Goal: Information Seeking & Learning: Learn about a topic

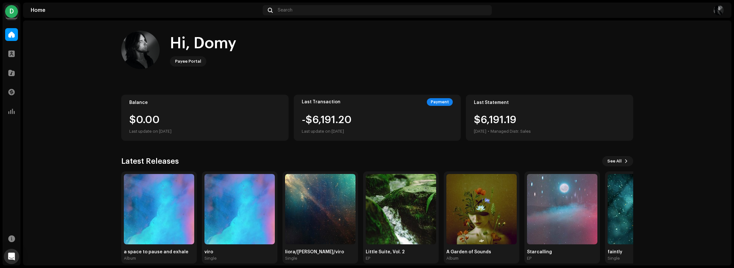
scroll to position [8, 0]
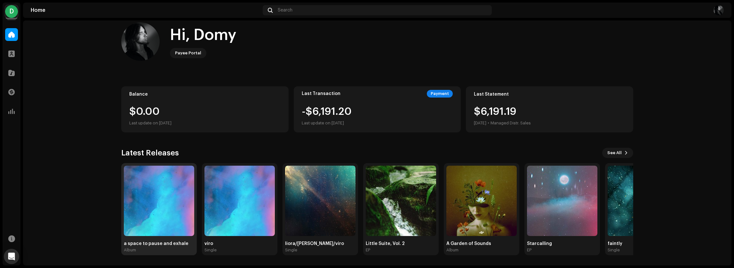
click at [173, 245] on div "a space to pause and exhale" at bounding box center [159, 243] width 70 height 5
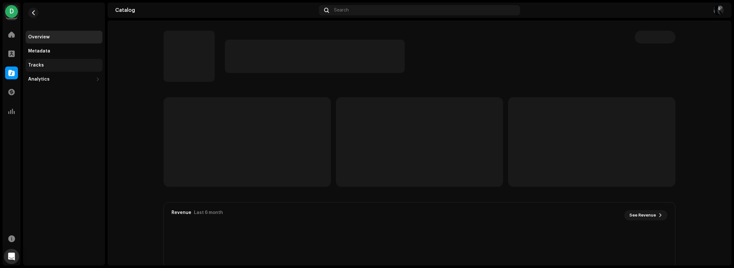
click at [38, 65] on div "Tracks" at bounding box center [36, 65] width 16 height 5
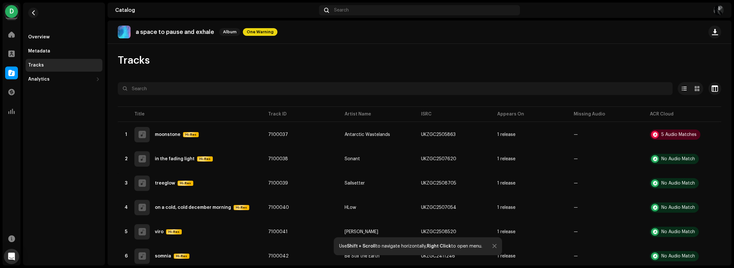
click at [495, 246] on div at bounding box center [495, 246] width 4 height 5
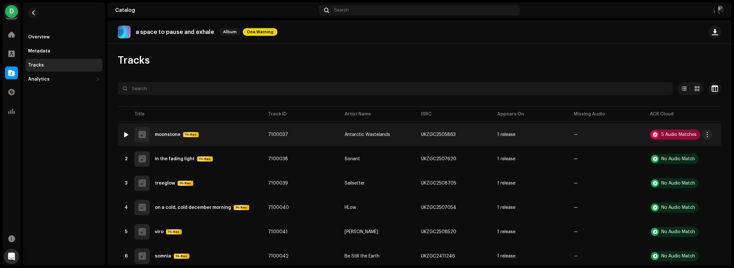
click at [666, 137] on div "5 Audio Matches" at bounding box center [675, 135] width 51 height 10
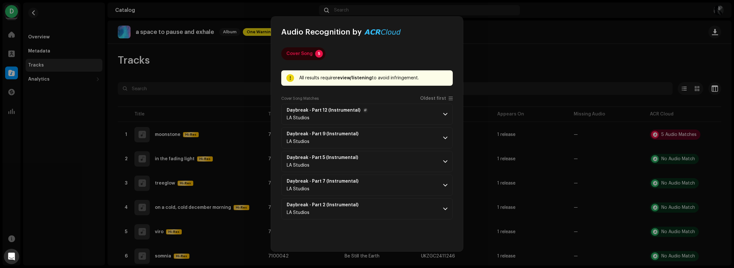
click at [443, 114] on p-accordion-header "Daybreak - Part 12 (Instrumental) LA Studios" at bounding box center [367, 114] width 172 height 21
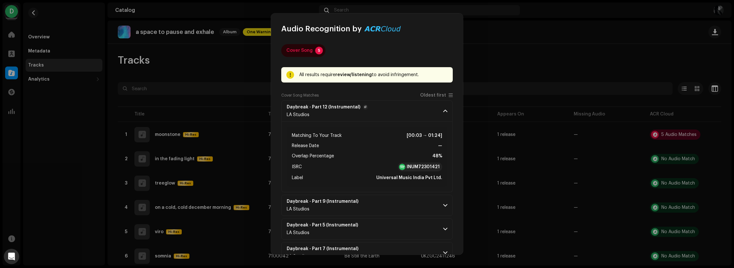
click at [444, 107] on p-accordion-header "Daybreak - Part 12 (Instrumental) LA Studios" at bounding box center [367, 110] width 172 height 21
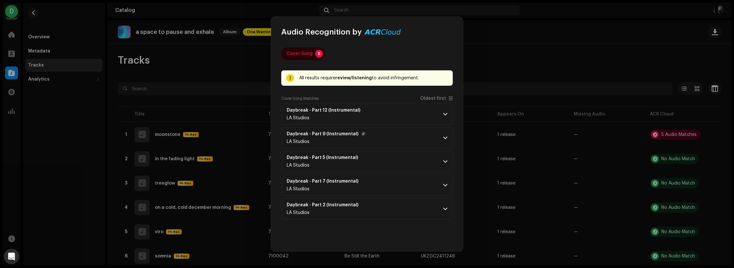
click at [445, 131] on p-accordion-header "Daybreak - Part 9 (Instrumental) LA Studios" at bounding box center [367, 137] width 172 height 21
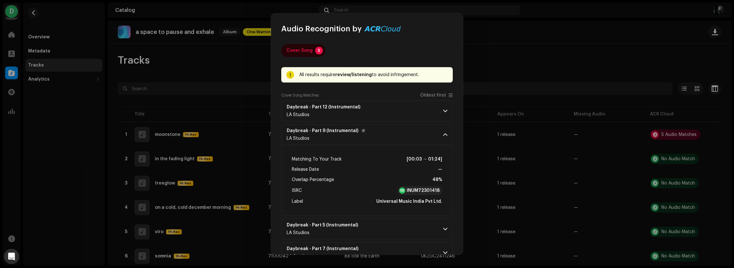
click at [445, 131] on p-accordion-header "Daybreak - Part 9 (Instrumental) LA Studios" at bounding box center [367, 134] width 172 height 21
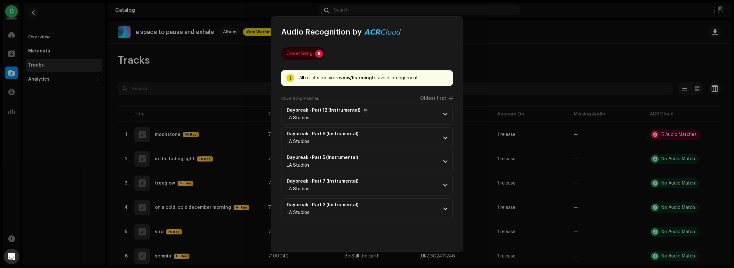
click at [334, 111] on strong "Daybreak - Part 12 (Instrumental)" at bounding box center [324, 110] width 74 height 5
click at [363, 110] on button "button" at bounding box center [365, 110] width 5 height 5
click at [447, 117] on p-accordion-header "Daybreak - Part 12 (Instrumental) LA Studios" at bounding box center [367, 114] width 172 height 21
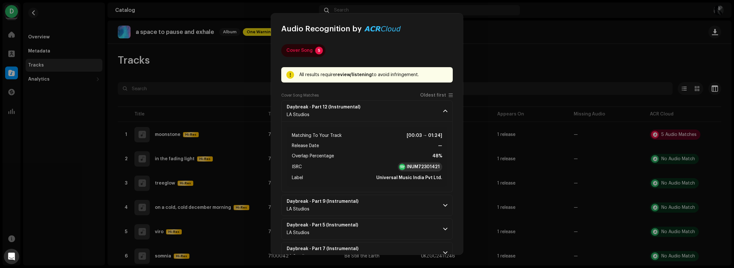
click at [418, 166] on strong "INUM72301421" at bounding box center [423, 167] width 33 height 6
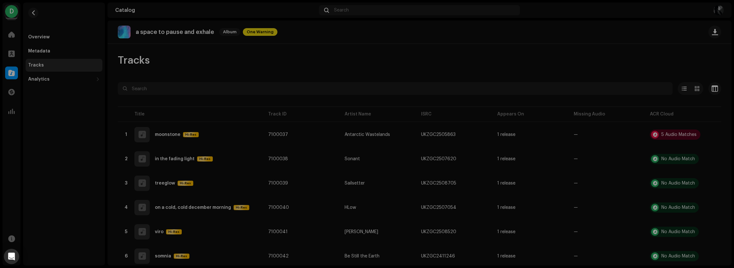
click at [222, 133] on div "Audio Recognition by Cover Song 5 All results require review/listening to avoid…" at bounding box center [367, 134] width 734 height 268
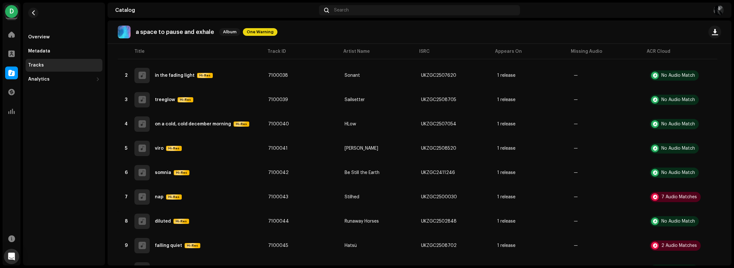
scroll to position [43, 0]
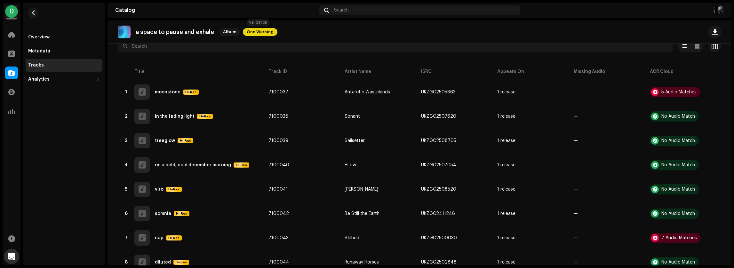
click at [255, 33] on span "One Warning" at bounding box center [260, 32] width 35 height 8
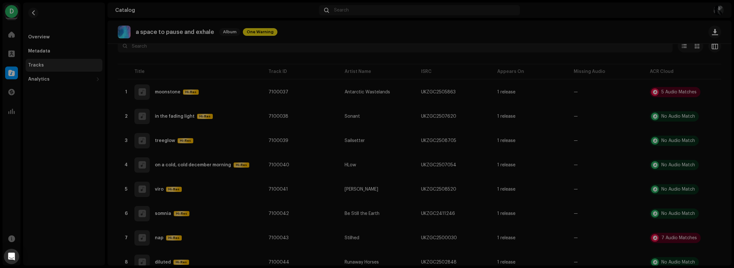
click at [50, 119] on div "Warnings Please review these warnings to see if you need to fix anything and/or…" at bounding box center [367, 134] width 734 height 268
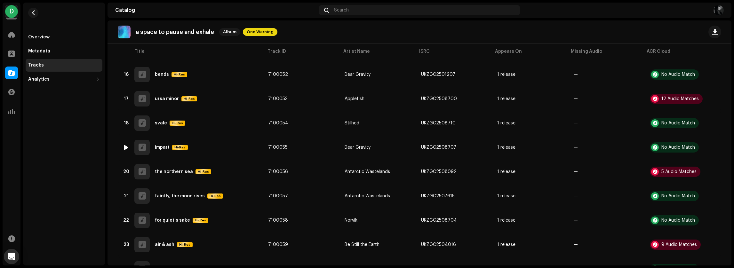
scroll to position [469, 0]
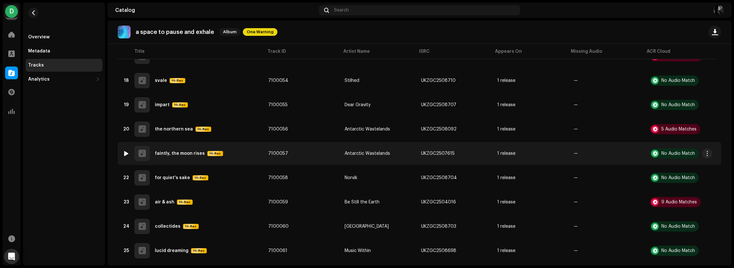
click at [178, 155] on div "faintly, the moon rises" at bounding box center [180, 153] width 50 height 4
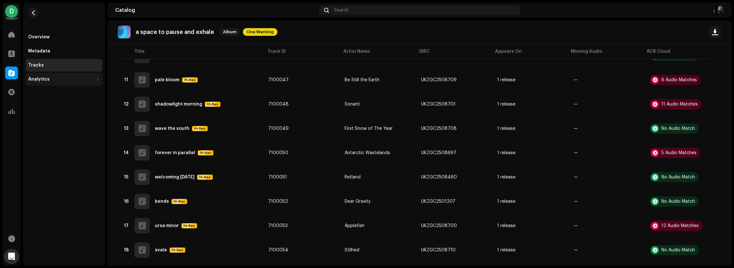
scroll to position [172, 0]
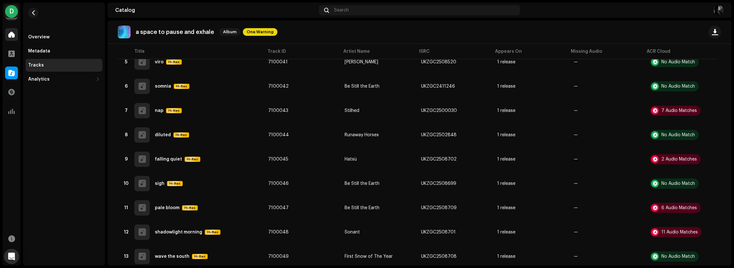
click at [8, 36] on span at bounding box center [11, 34] width 6 height 5
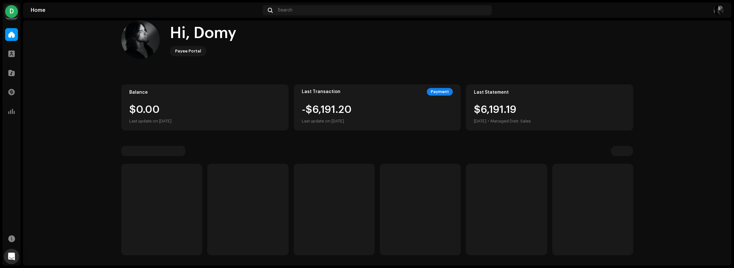
scroll to position [8, 0]
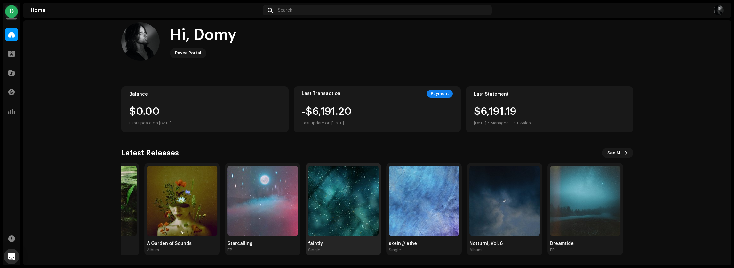
drag, startPoint x: 592, startPoint y: 221, endPoint x: 628, endPoint y: 243, distance: 41.9
click at [331, 243] on div "a space to pause and exhale Album viro Single liora/sira/viro Single Little Sui…" at bounding box center [75, 209] width 512 height 92
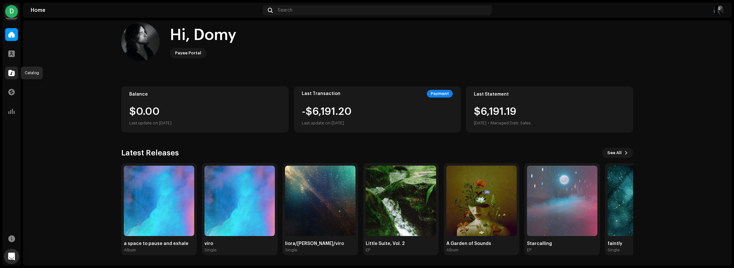
click at [8, 73] on div at bounding box center [11, 73] width 13 height 13
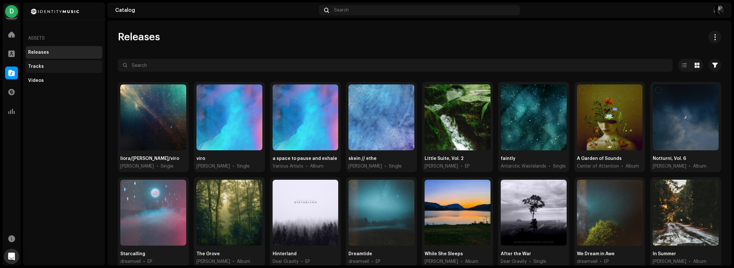
click at [39, 67] on div "Tracks" at bounding box center [36, 66] width 16 height 5
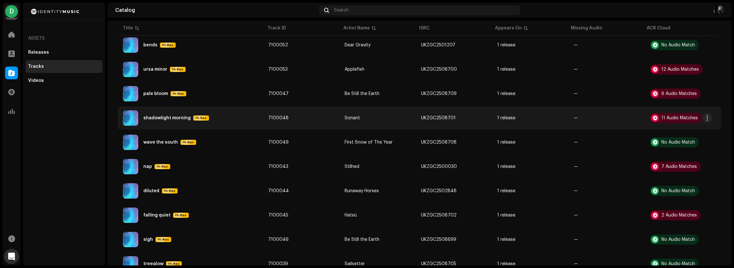
scroll to position [435, 0]
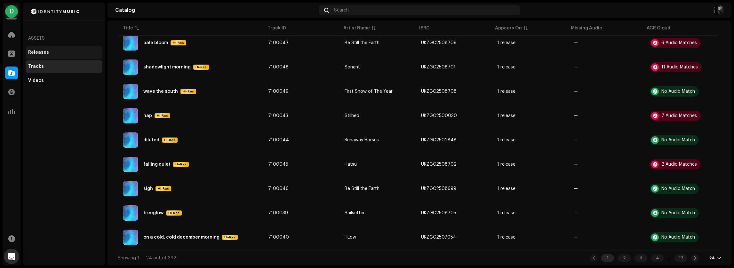
click at [53, 50] on div "Releases" at bounding box center [64, 52] width 72 height 5
